Goal: Check status: Check status

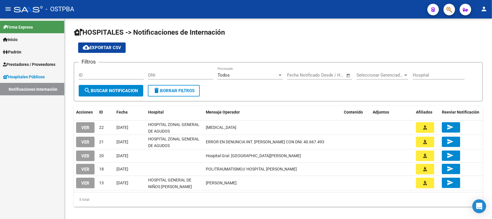
click at [446, 10] on button "button" at bounding box center [450, 10] width 12 height 12
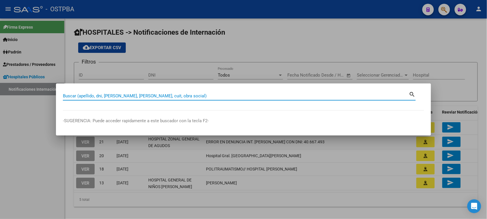
paste input "27-31235303-8"
type input "27312353038"
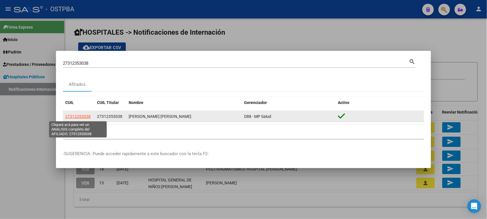
click at [74, 117] on span "27312353038" at bounding box center [77, 116] width 25 height 5
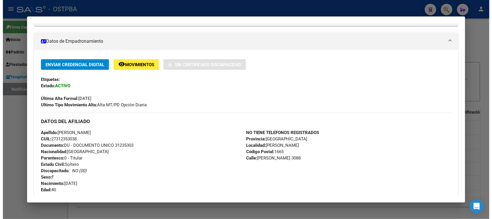
scroll to position [108, 0]
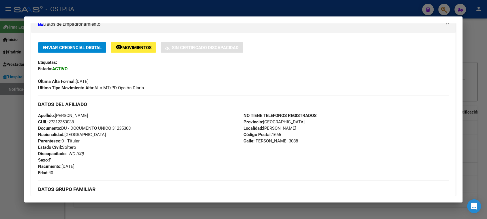
click at [473, 52] on div at bounding box center [243, 109] width 487 height 219
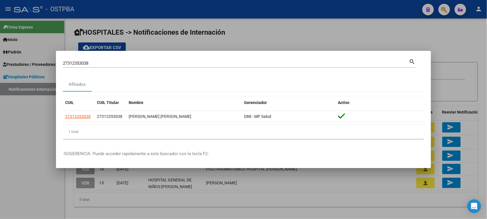
click at [22, 167] on div at bounding box center [243, 109] width 487 height 219
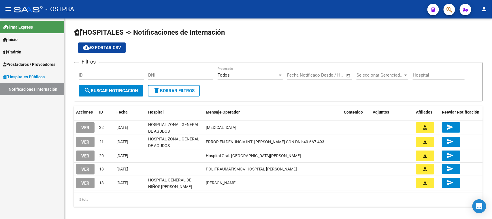
click at [458, 9] on mat-toolbar "menu - OSTPBA person" at bounding box center [246, 9] width 492 height 18
click at [456, 9] on mat-toolbar "menu - OSTPBA person" at bounding box center [246, 9] width 492 height 18
click at [455, 9] on button "button" at bounding box center [450, 10] width 12 height 12
